Goal: Check status: Check status

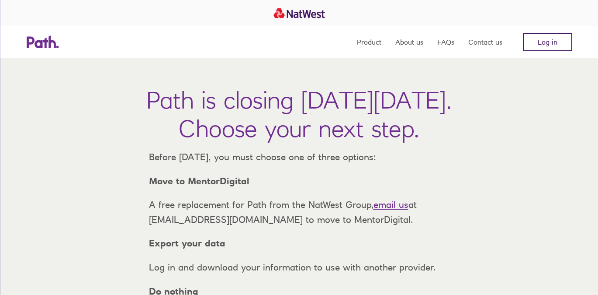
click at [539, 42] on link "Log in" at bounding box center [548, 41] width 49 height 17
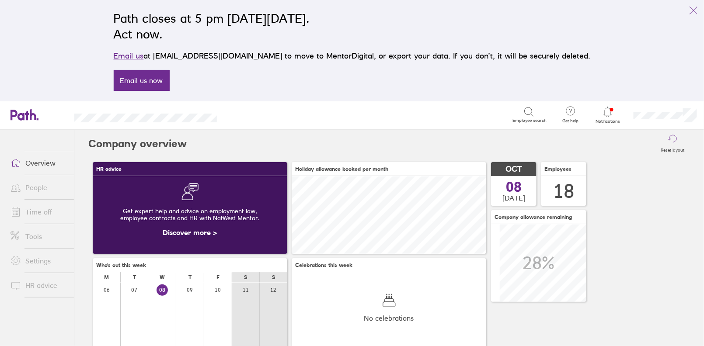
scroll to position [78, 194]
click at [43, 205] on link "Time off" at bounding box center [38, 211] width 70 height 17
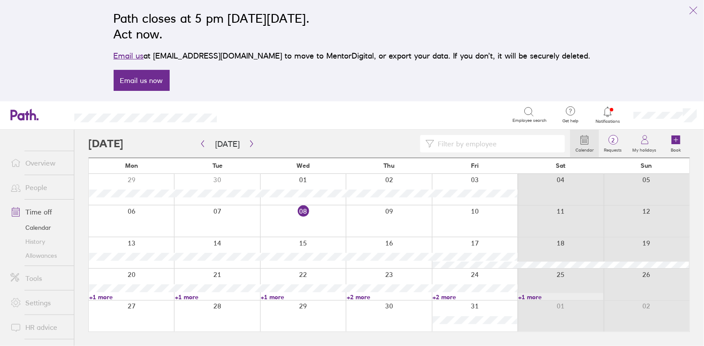
click at [450, 295] on link "+2 more" at bounding box center [474, 297] width 85 height 8
click at [359, 297] on link "+2 more" at bounding box center [389, 297] width 85 height 8
